Goal: Information Seeking & Learning: Learn about a topic

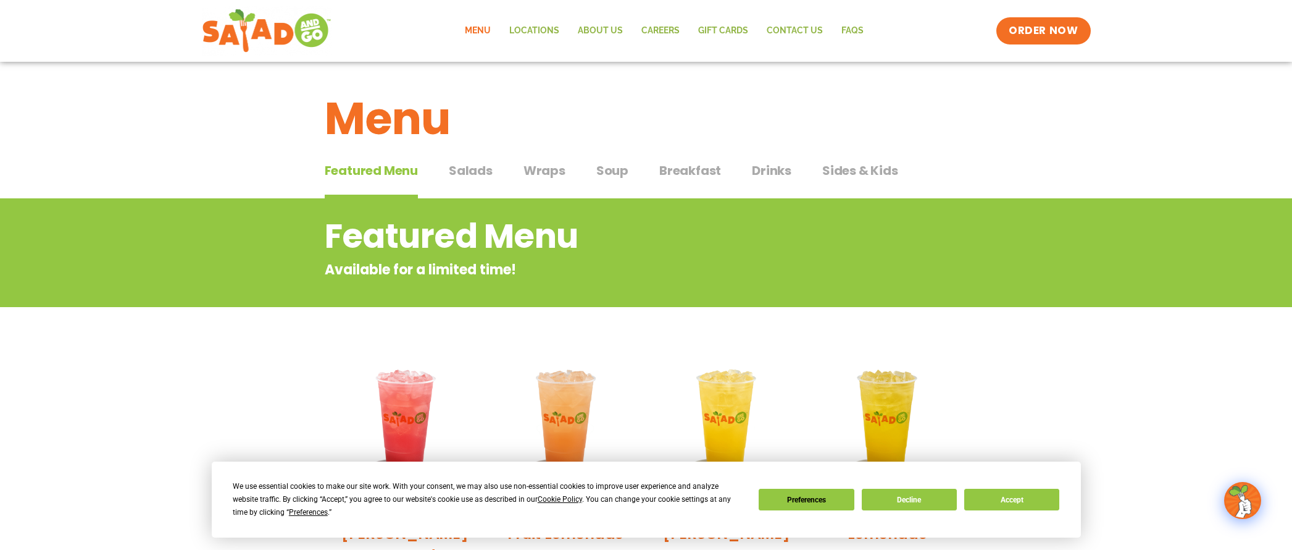
click at [1031, 503] on button "Accept" at bounding box center [1011, 499] width 95 height 22
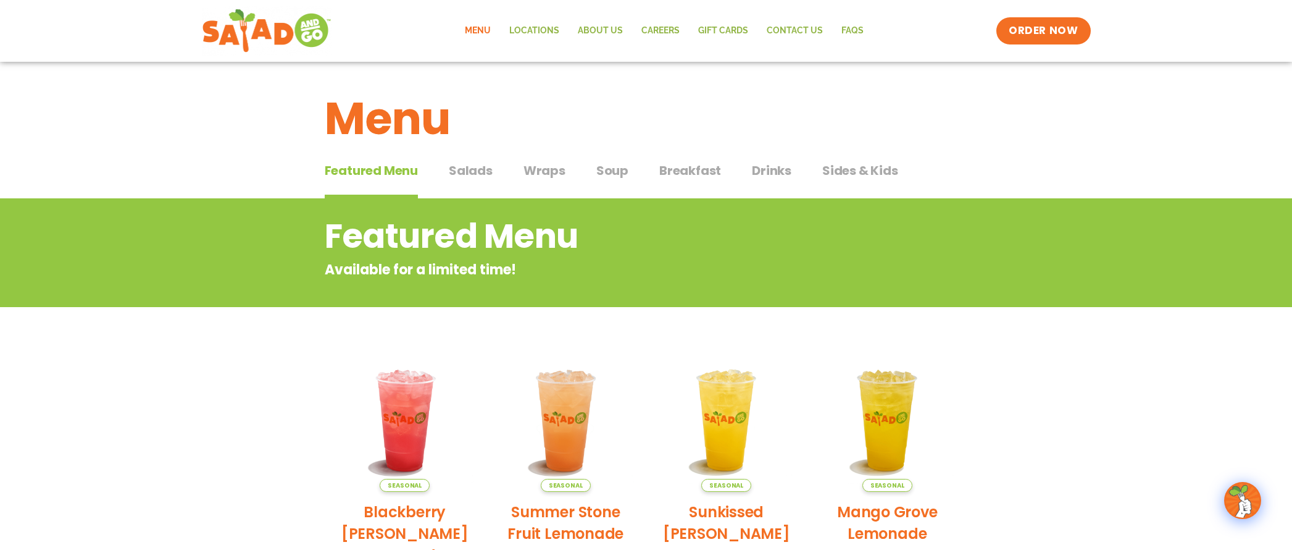
click at [474, 171] on span "Salads" at bounding box center [471, 170] width 44 height 19
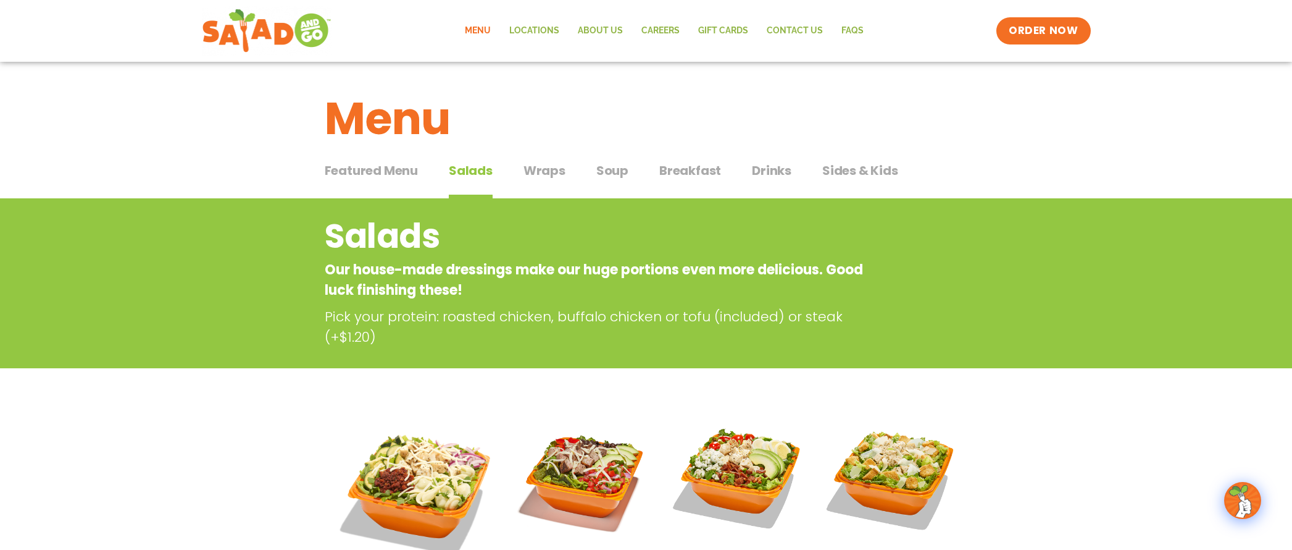
click at [405, 175] on span "Featured Menu" at bounding box center [371, 170] width 93 height 19
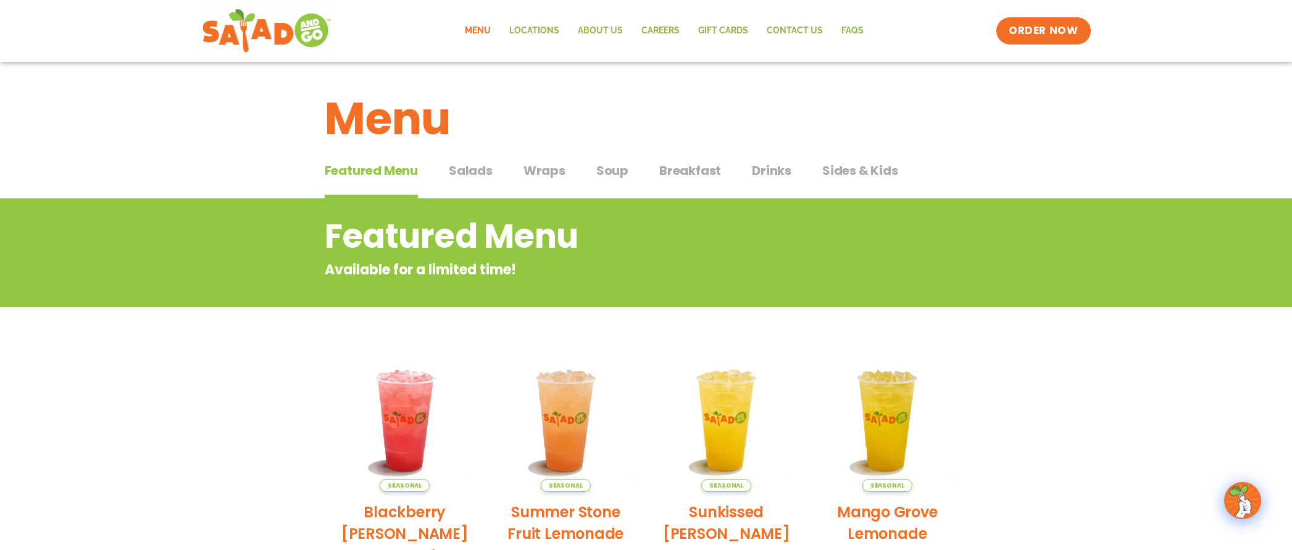
click at [543, 170] on span "Wraps" at bounding box center [545, 170] width 42 height 19
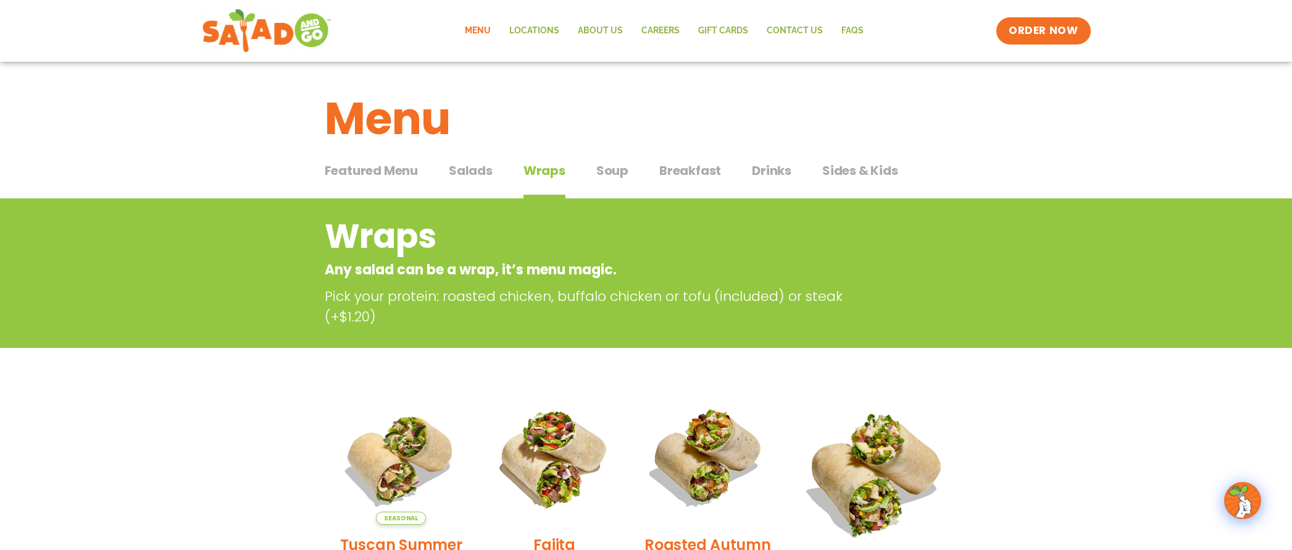
click at [848, 173] on span "Sides & Kids" at bounding box center [860, 170] width 76 height 19
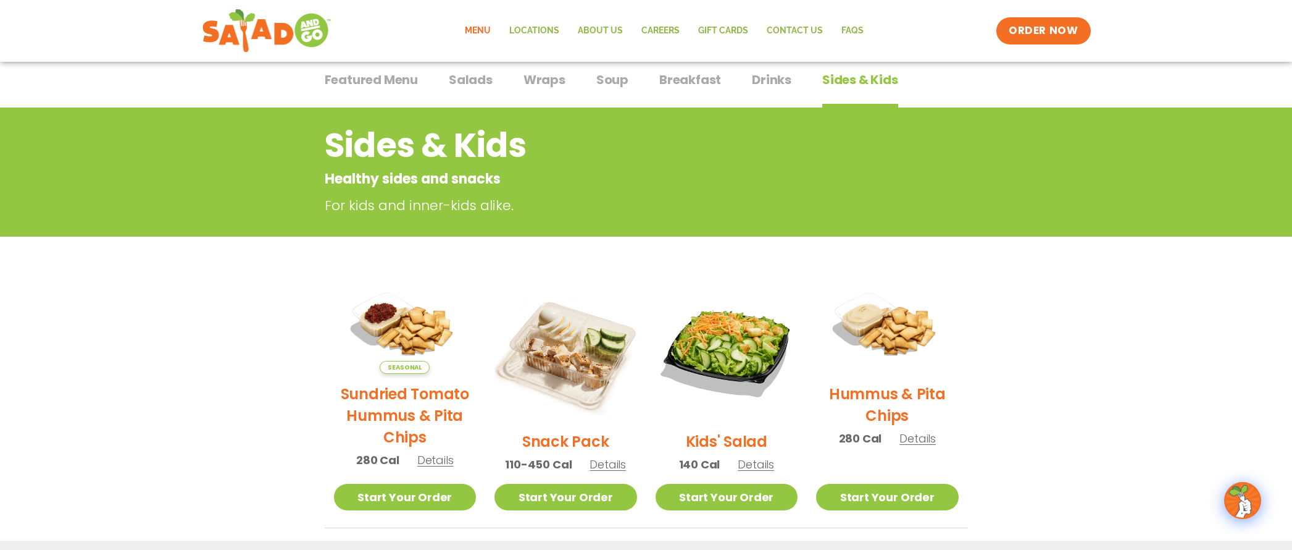
scroll to position [93, 0]
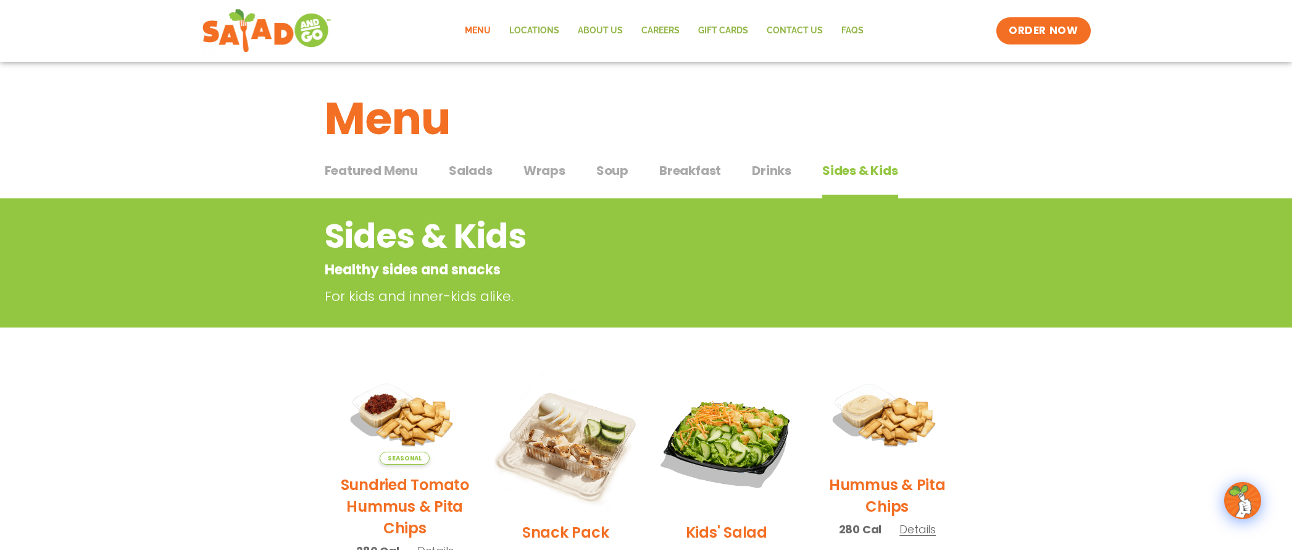
click at [483, 169] on span "Salads" at bounding box center [471, 170] width 44 height 19
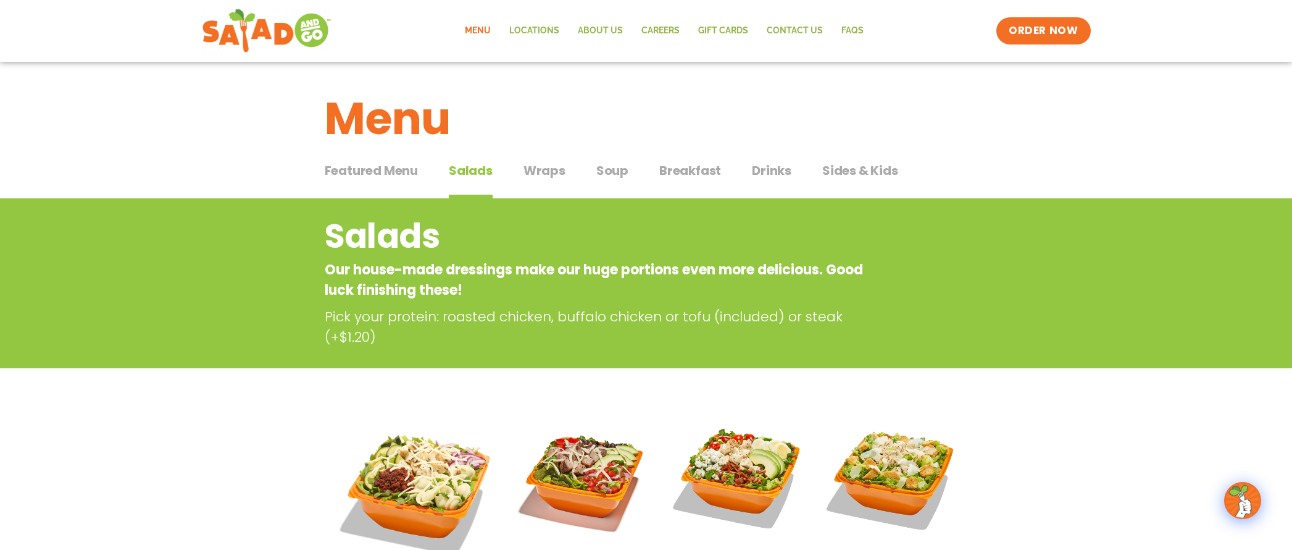
click at [474, 174] on span "Salads" at bounding box center [471, 170] width 44 height 19
